Goal: Task Accomplishment & Management: Use online tool/utility

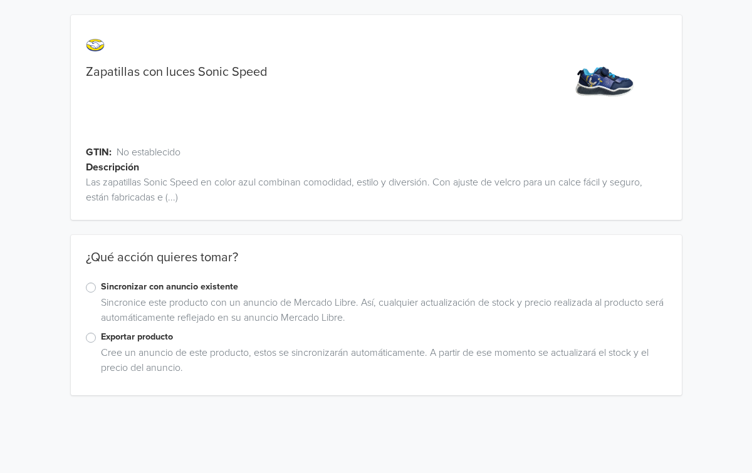
click at [101, 286] on label "Sincronizar con anuncio existente" at bounding box center [384, 287] width 566 height 14
click at [0, 0] on input "Sincronizar con anuncio existente" at bounding box center [0, 0] width 0 height 0
click at [101, 286] on label "Sincronizar con anuncio existente" at bounding box center [384, 287] width 566 height 14
click at [0, 0] on input "Sincronizar con anuncio existente" at bounding box center [0, 0] width 0 height 0
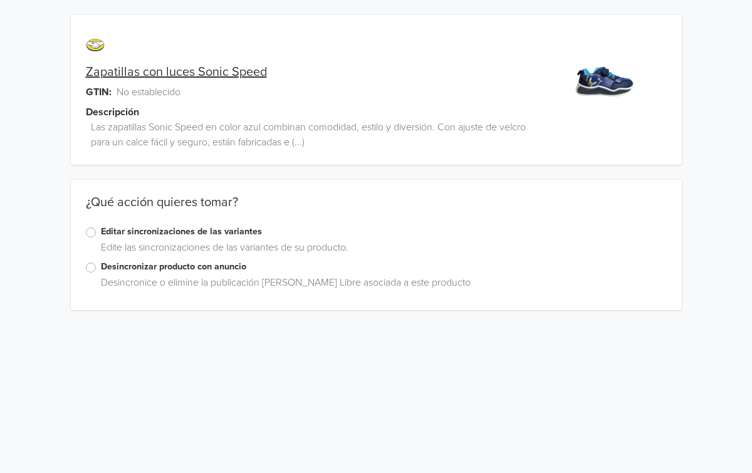
click at [101, 233] on label "Editar sincronizaciones de las variantes" at bounding box center [384, 232] width 566 height 14
click at [0, 0] on input "Editar sincronizaciones de las variantes" at bounding box center [0, 0] width 0 height 0
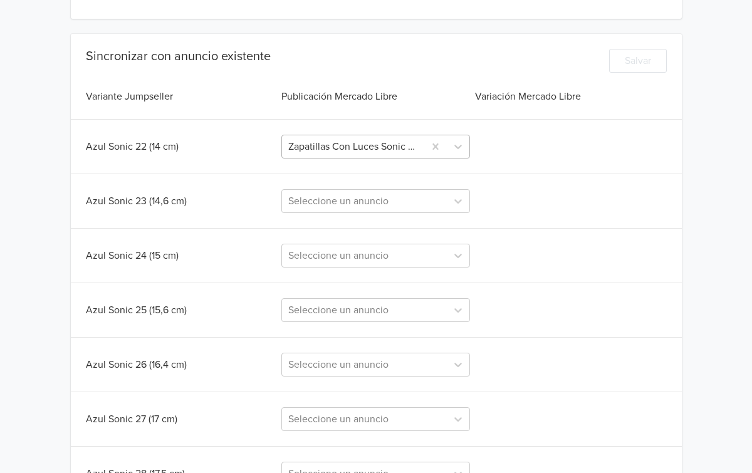
scroll to position [294, 0]
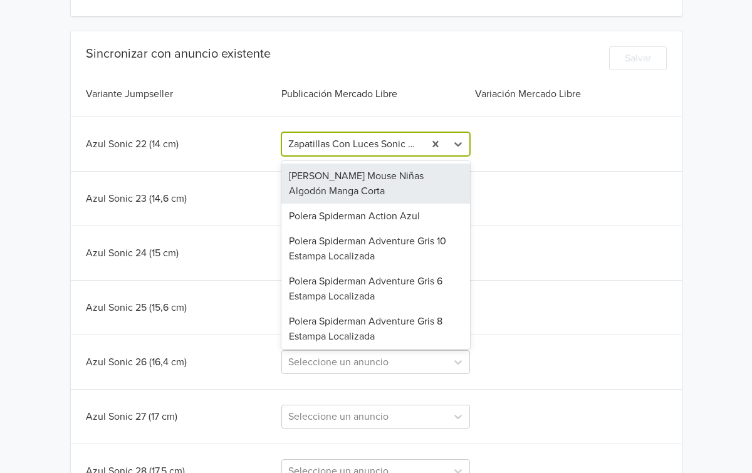
click at [362, 151] on div at bounding box center [353, 144] width 130 height 18
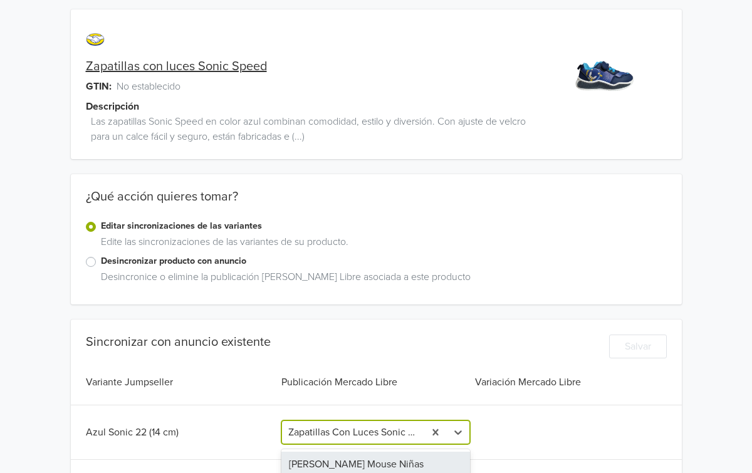
scroll to position [0, 0]
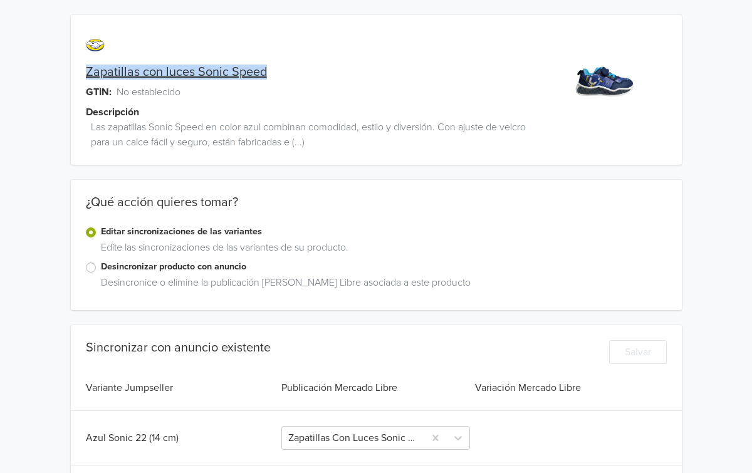
copy link "Zapatillas con luces Sonic Speed"
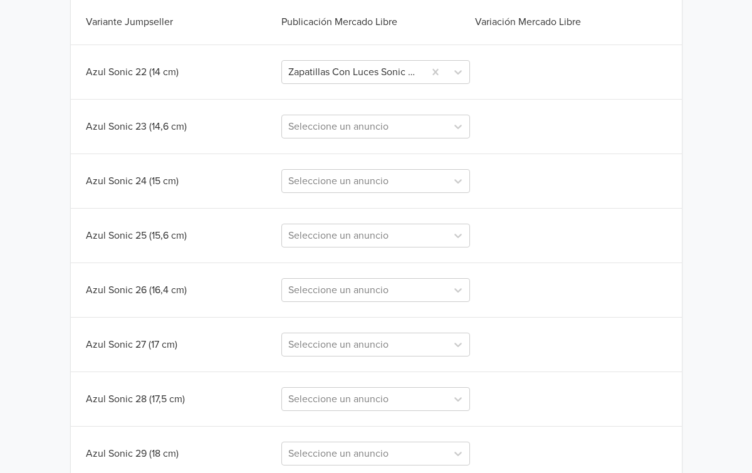
scroll to position [370, 0]
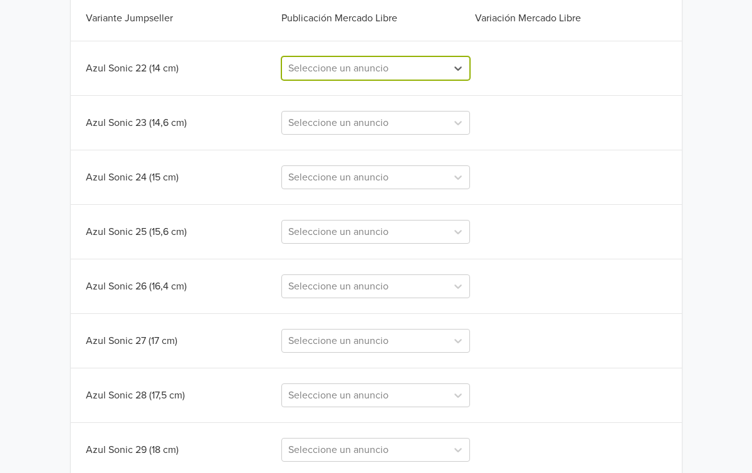
paste input "Zapatillas con luces Sonic Speed"
type input "Zapatillas con luces Sonic Speed"
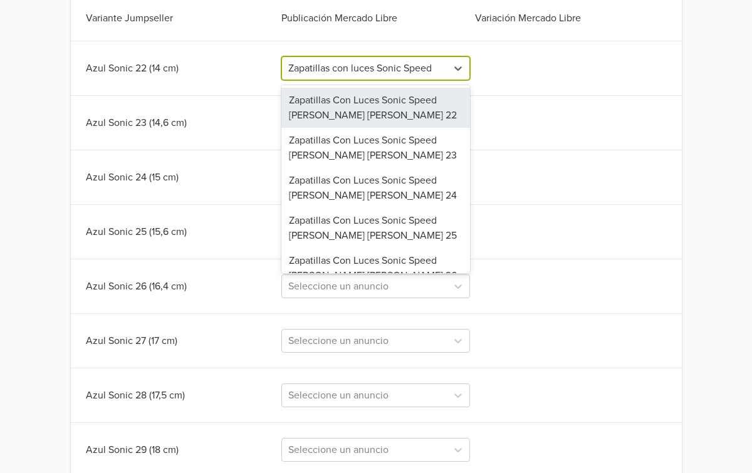
click at [363, 104] on div "Zapatillas Con Luces Sonic Speed [PERSON_NAME] [PERSON_NAME] 22" at bounding box center [375, 108] width 189 height 40
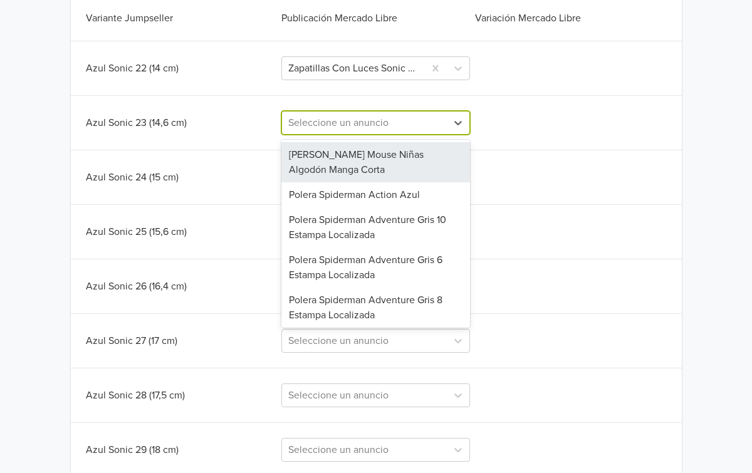
click at [360, 125] on div at bounding box center [364, 123] width 152 height 18
paste input "Zapatillas con luces Sonic Speed"
type input "Zapatillas con luces Sonic Speed"
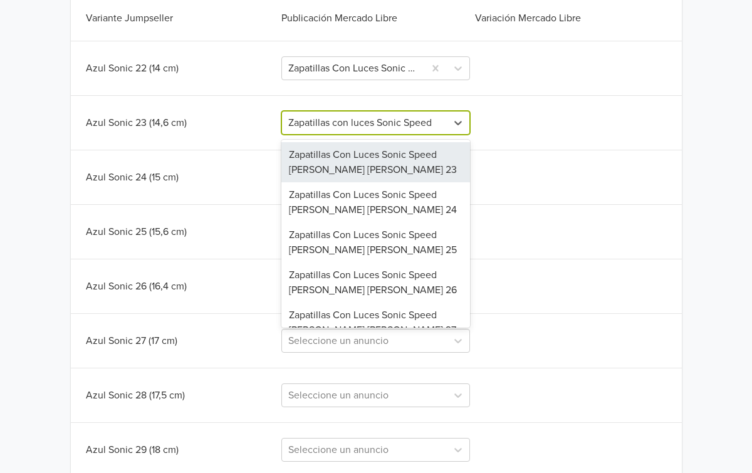
click at [360, 152] on div "Zapatillas Con Luces Sonic Speed [PERSON_NAME] [PERSON_NAME] 23" at bounding box center [375, 162] width 189 height 40
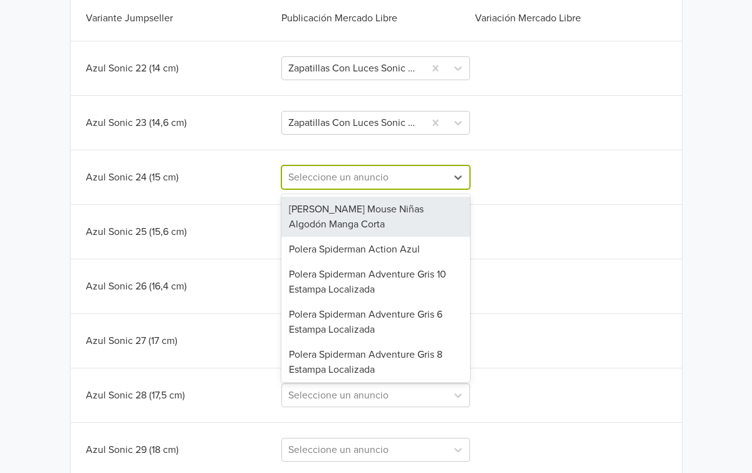
click at [360, 176] on div at bounding box center [364, 178] width 152 height 18
paste input "Zapatillas con luces Sonic Speed"
type input "Zapatillas con luces Sonic Speed"
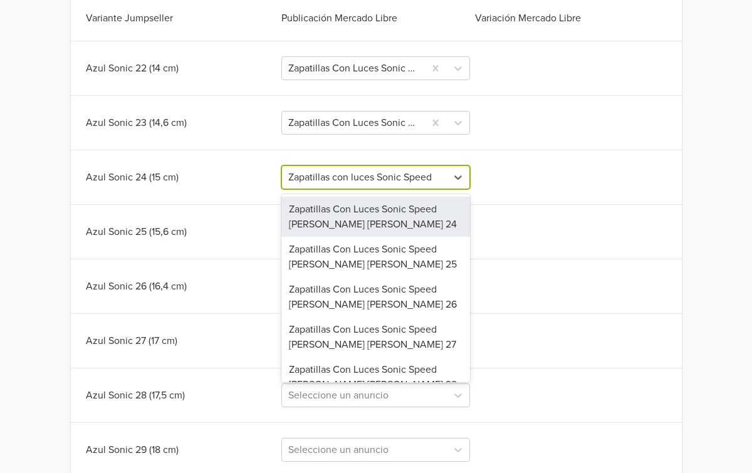
click at [367, 225] on div "Zapatillas Con Luces Sonic Speed [PERSON_NAME] [PERSON_NAME] 24" at bounding box center [375, 217] width 189 height 40
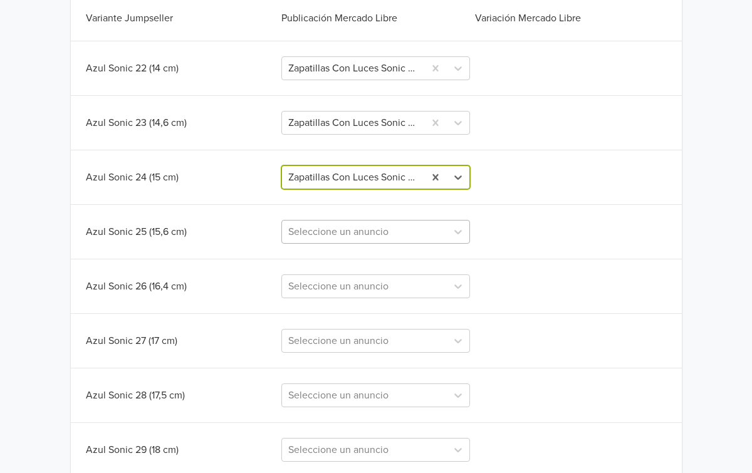
click at [365, 231] on div at bounding box center [364, 232] width 152 height 18
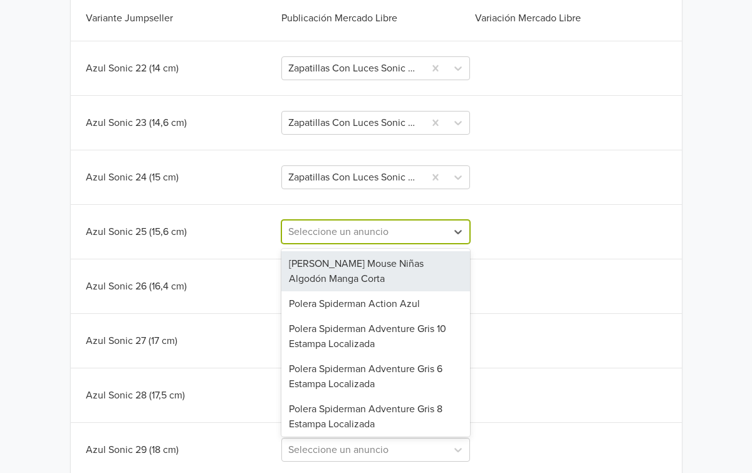
paste input "Zapatillas con luces Sonic Speed"
type input "Zapatillas con luces Sonic Speed"
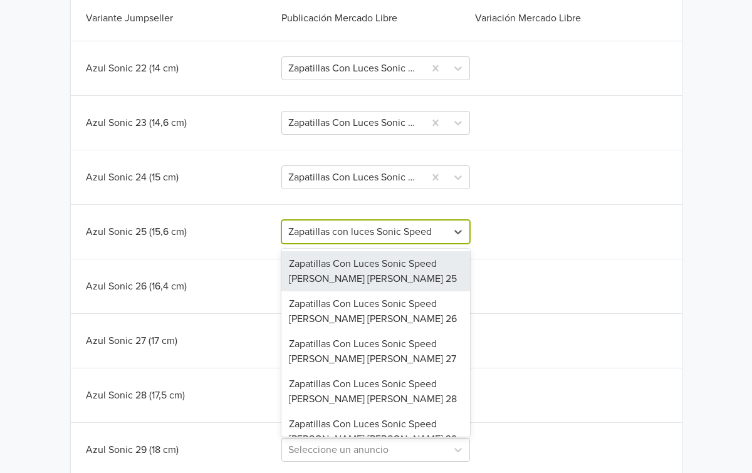
click at [368, 266] on div "Zapatillas Con Luces Sonic Speed [PERSON_NAME] [PERSON_NAME] 25" at bounding box center [375, 271] width 189 height 40
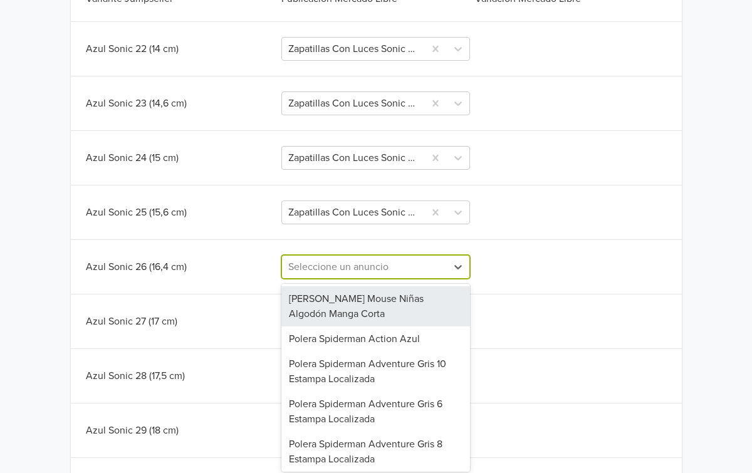
click at [362, 279] on div "[PERSON_NAME] Mouse Niñas Algodón Manga Corta, 1 of 61. 61 results available. U…" at bounding box center [375, 267] width 189 height 24
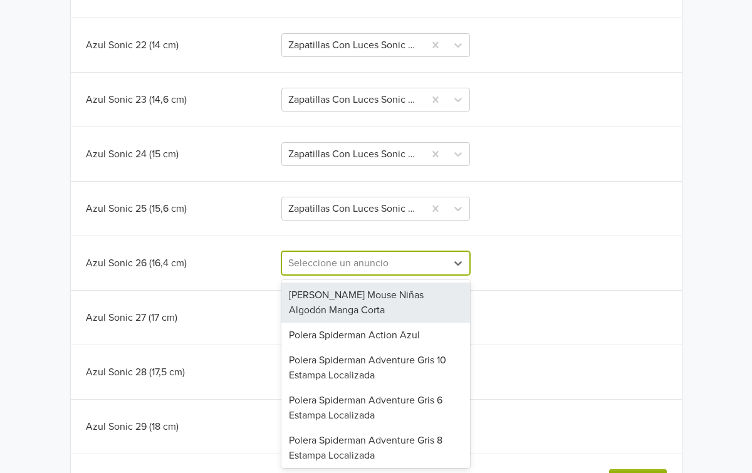
paste input "Zapatillas con luces Sonic Speed"
type input "Zapatillas con luces Sonic Speed"
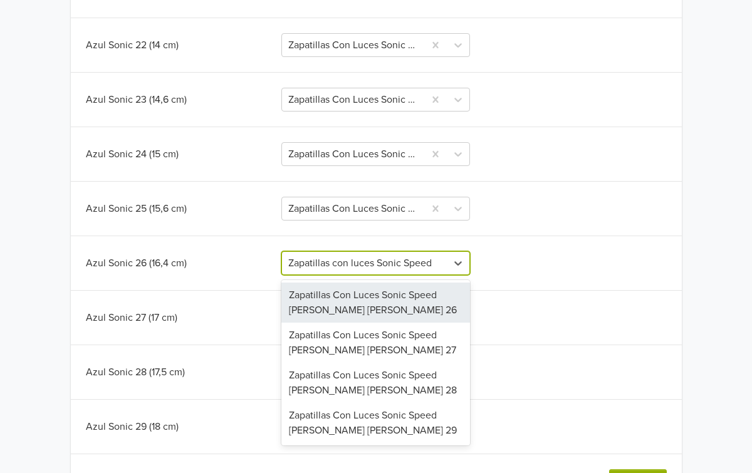
click at [360, 310] on div "Zapatillas Con Luces Sonic Speed [PERSON_NAME] [PERSON_NAME] 26" at bounding box center [375, 303] width 189 height 40
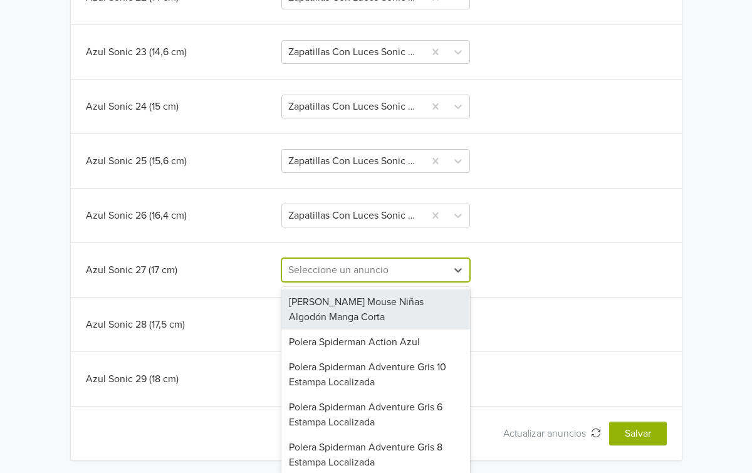
click at [357, 282] on div "[PERSON_NAME] Mouse Niñas Algodón Manga Corta, 1 of 61. 61 results available. U…" at bounding box center [375, 270] width 189 height 24
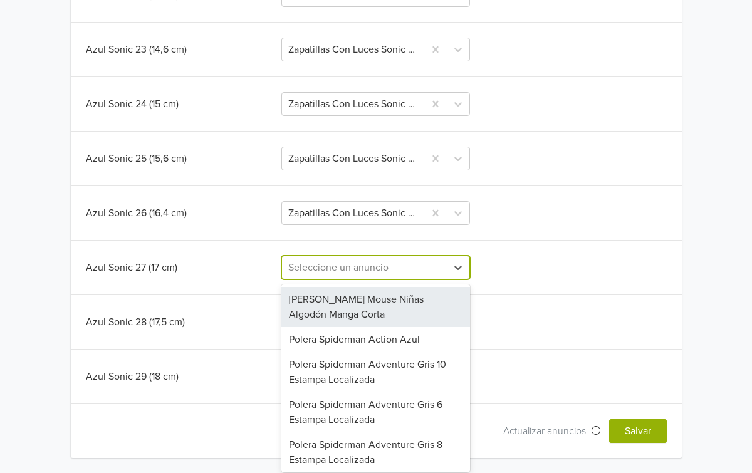
paste input "Zapatillas con luces Sonic Speed"
type input "Zapatillas con luces Sonic Speed"
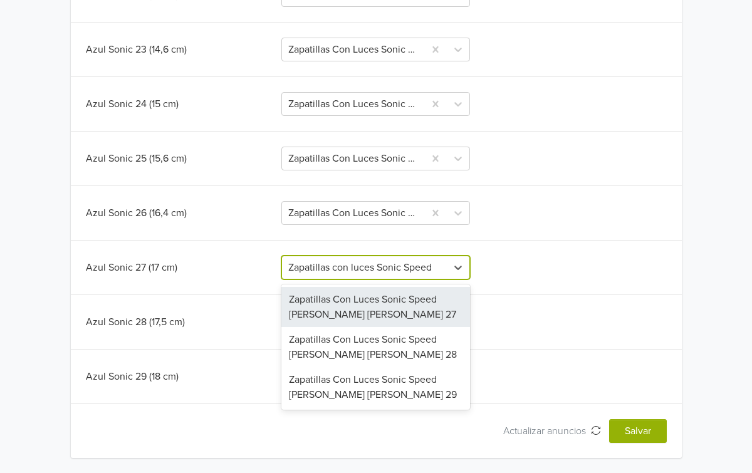
click at [356, 313] on div "Zapatillas Con Luces Sonic Speed [PERSON_NAME] [PERSON_NAME] 27" at bounding box center [375, 307] width 189 height 40
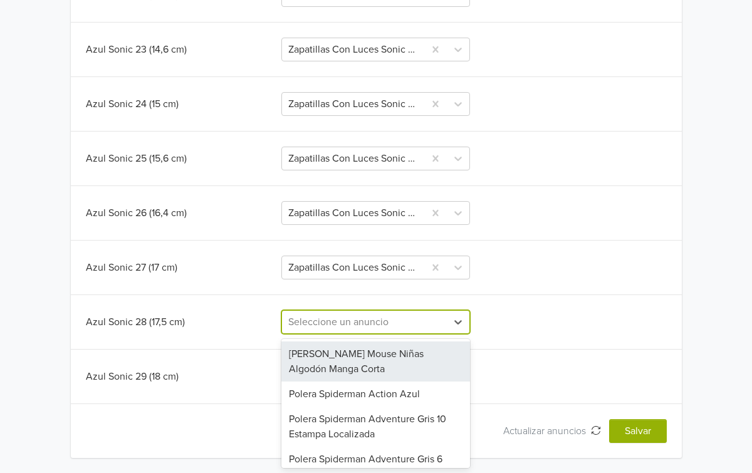
click at [356, 319] on div at bounding box center [364, 322] width 152 height 18
paste input "Zapatillas con luces Sonic Speed"
type input "Zapatillas con luces Sonic Speed"
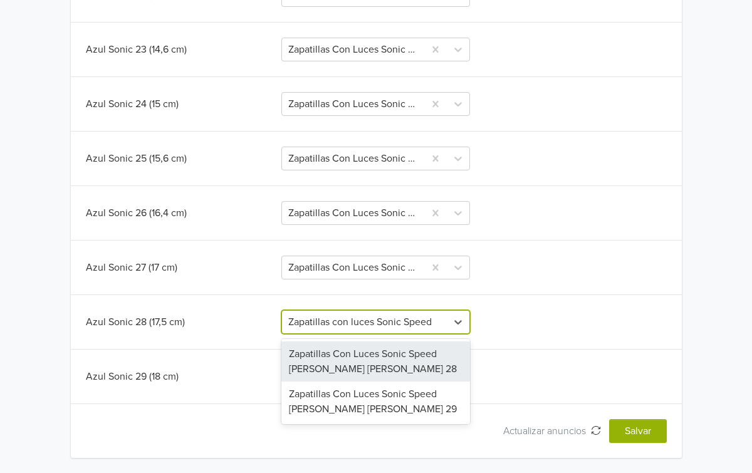
click at [367, 359] on div "Zapatillas Con Luces Sonic Speed [PERSON_NAME] [PERSON_NAME] 28" at bounding box center [375, 362] width 189 height 40
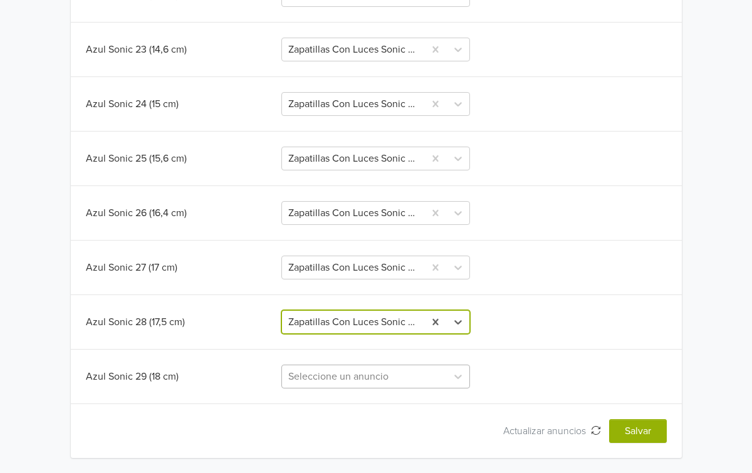
click at [369, 372] on div "Seleccione un anuncio" at bounding box center [375, 377] width 189 height 24
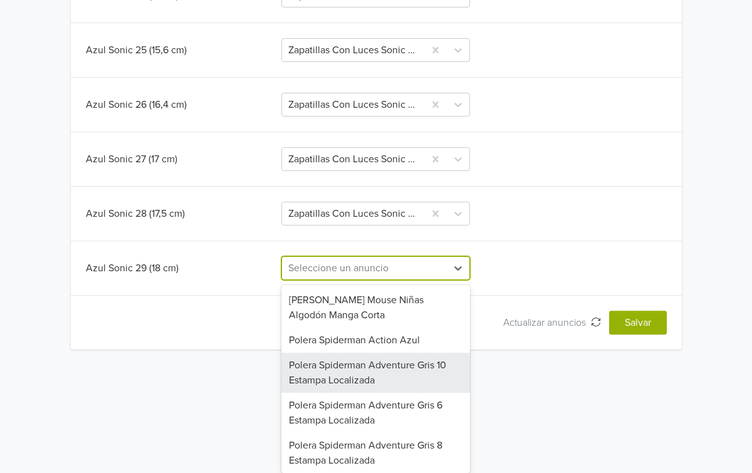
paste input "Zapatillas con luces Sonic Speed"
type input "Zapatillas con luces Sonic Speed"
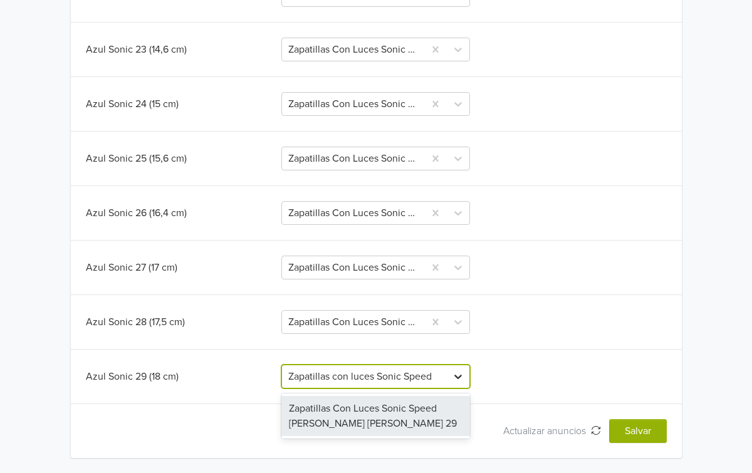
drag, startPoint x: 362, startPoint y: 402, endPoint x: 459, endPoint y: 385, distance: 98.6
click at [362, 401] on div "Zapatillas Con Luces Sonic Speed [PERSON_NAME] [PERSON_NAME] 29" at bounding box center [375, 416] width 189 height 40
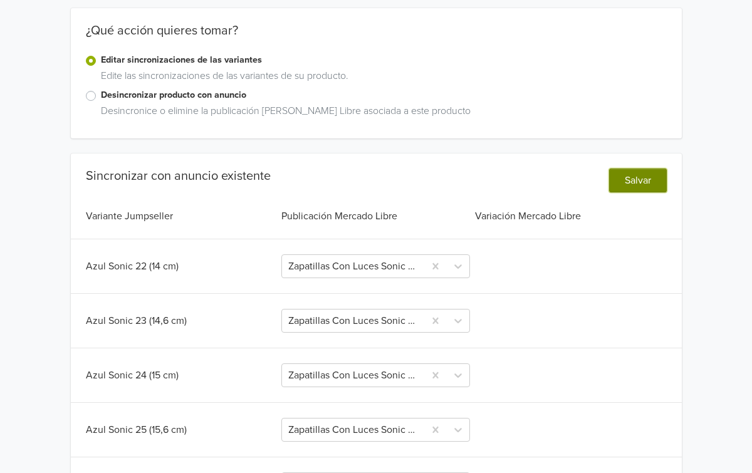
scroll to position [172, 0]
click at [638, 181] on button "Salvar" at bounding box center [638, 180] width 58 height 24
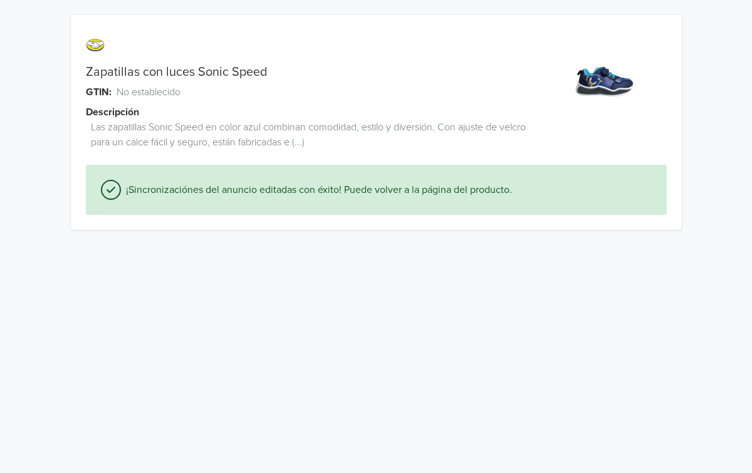
scroll to position [0, 0]
